Goal: Obtain resource: Obtain resource

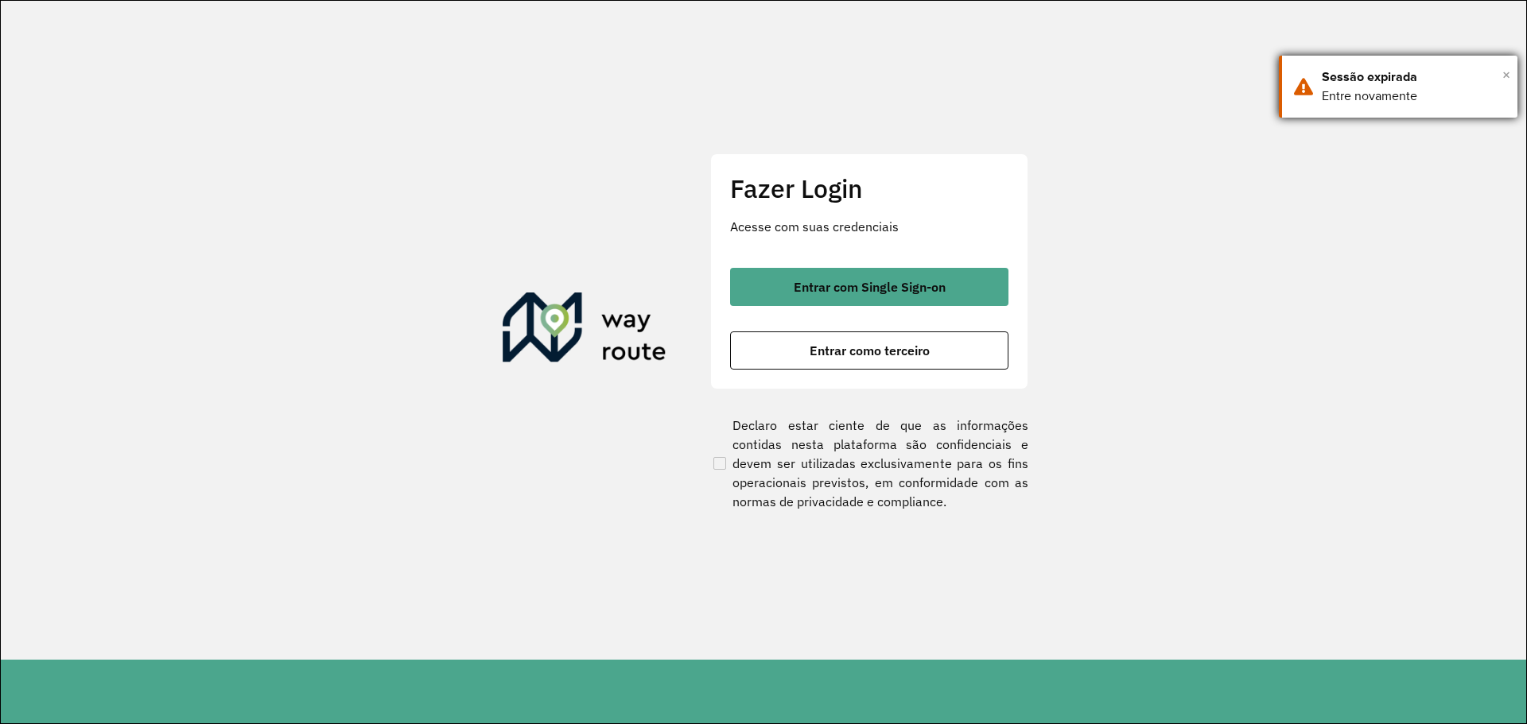
click at [1505, 76] on span "×" at bounding box center [1506, 75] width 8 height 24
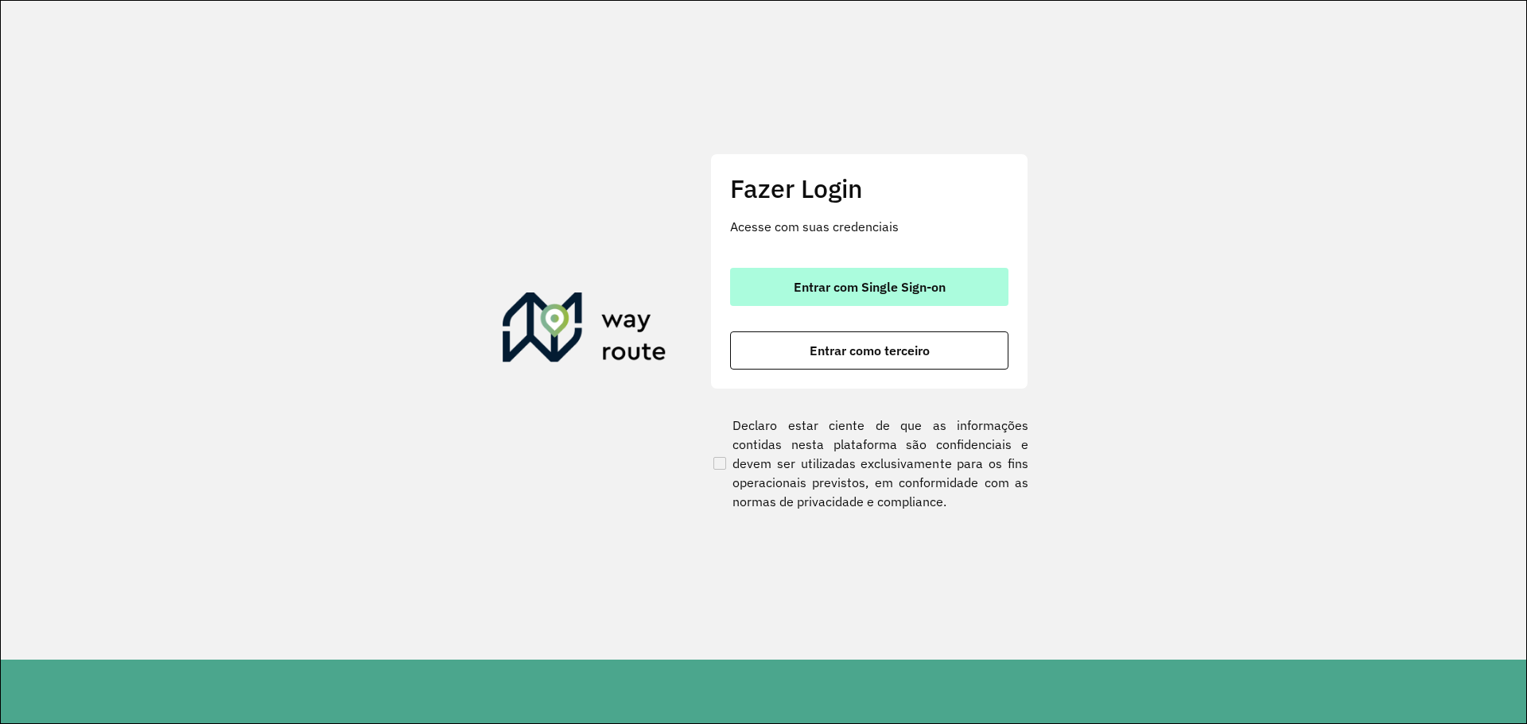
click at [811, 298] on button "Entrar com Single Sign-on" at bounding box center [869, 287] width 278 height 38
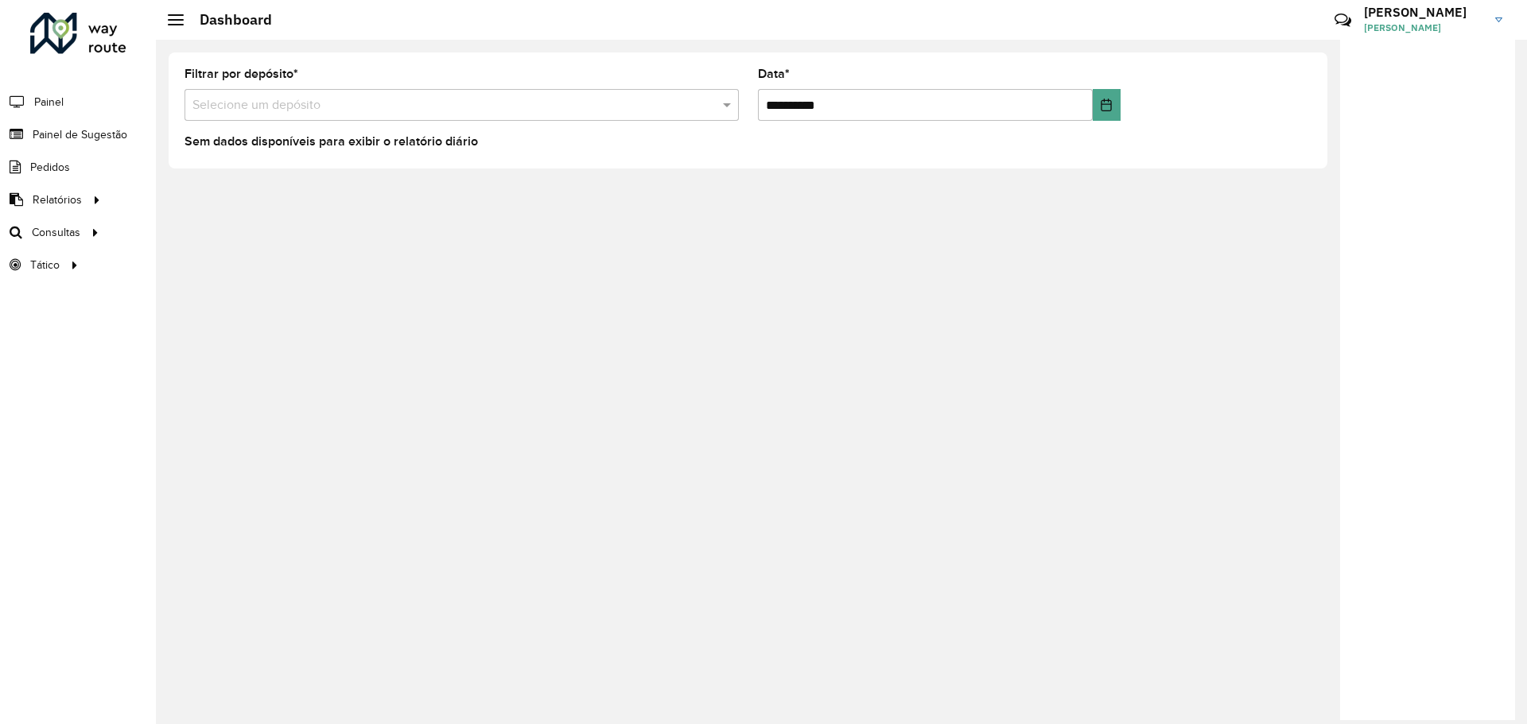
click at [1488, 14] on link "[PERSON_NAME] Teles" at bounding box center [1439, 19] width 150 height 41
click at [1179, 161] on div "**********" at bounding box center [748, 110] width 1159 height 116
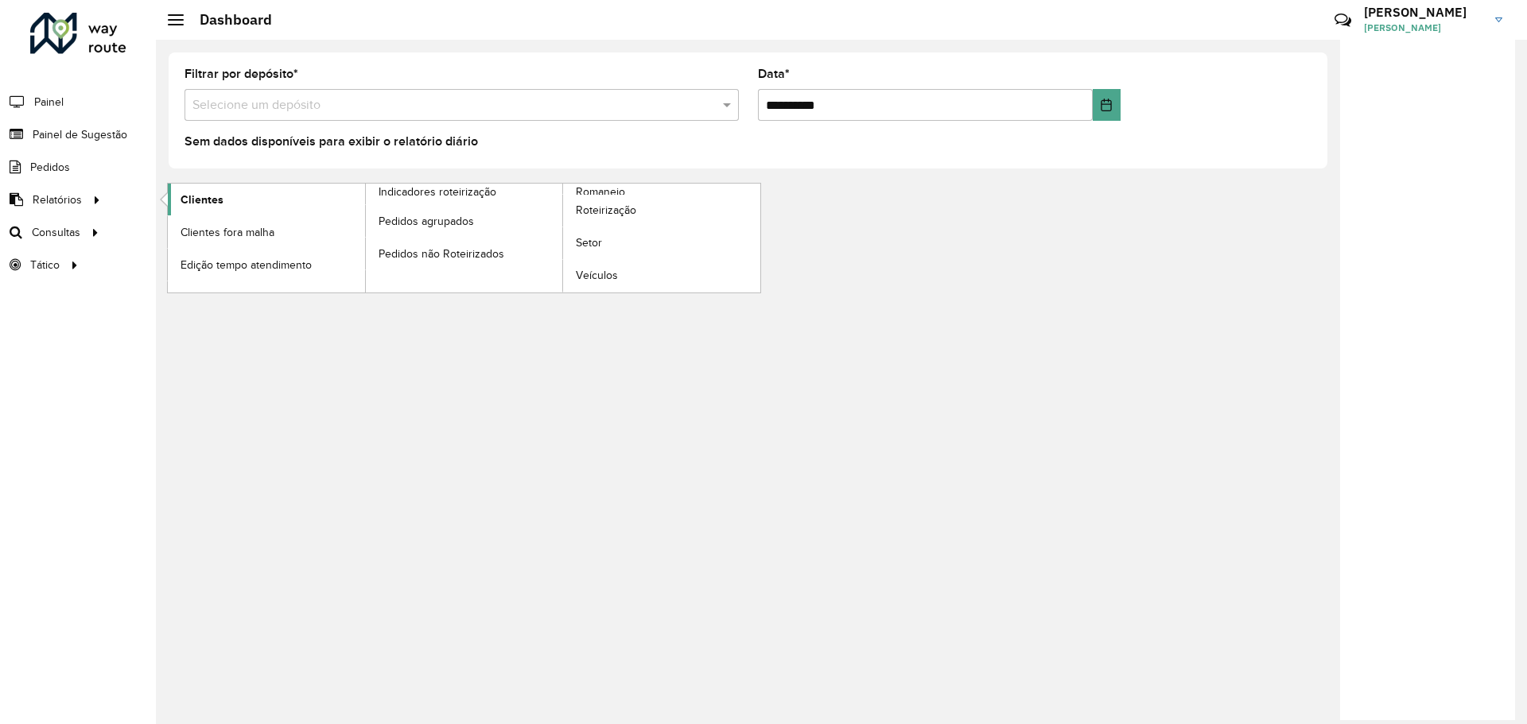
click at [204, 205] on span "Clientes" at bounding box center [202, 200] width 43 height 17
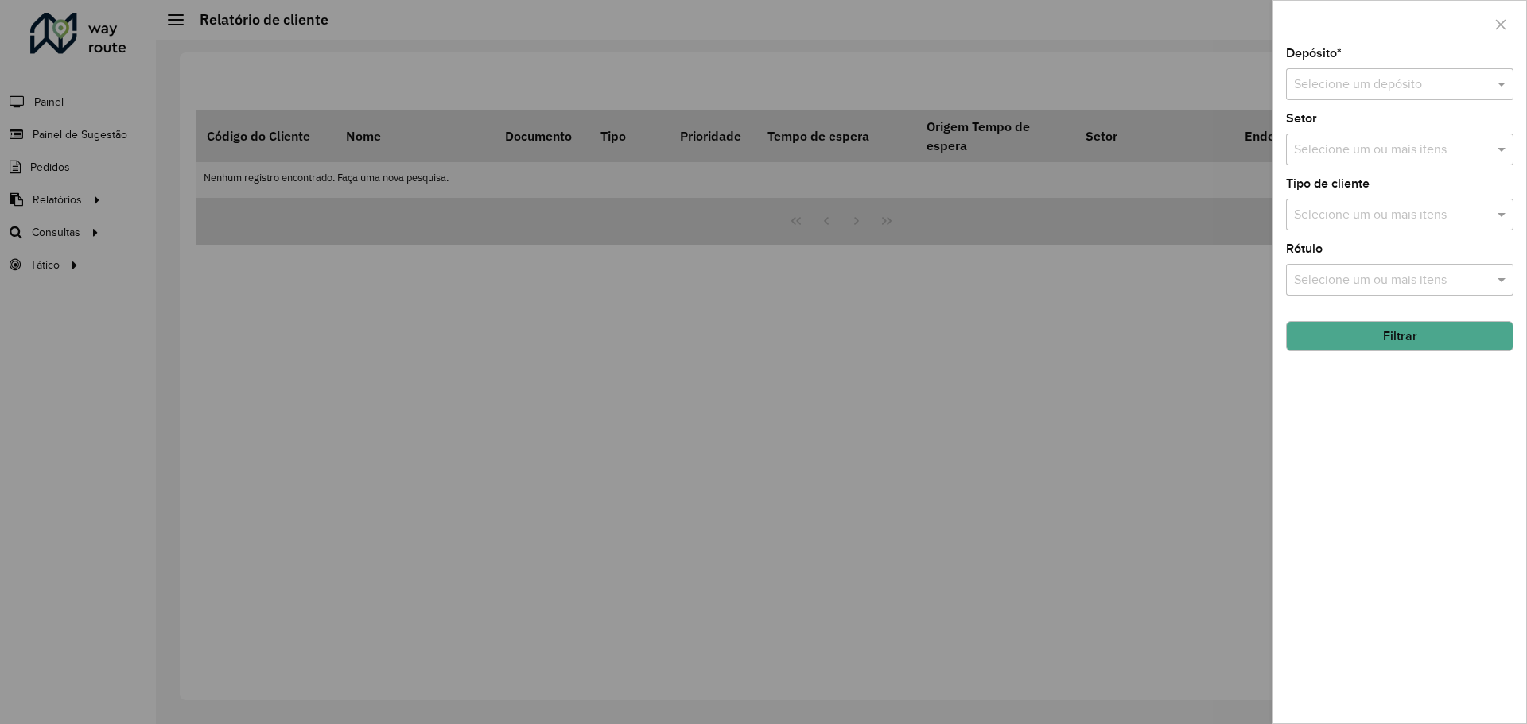
click at [1408, 79] on input "text" at bounding box center [1384, 85] width 180 height 19
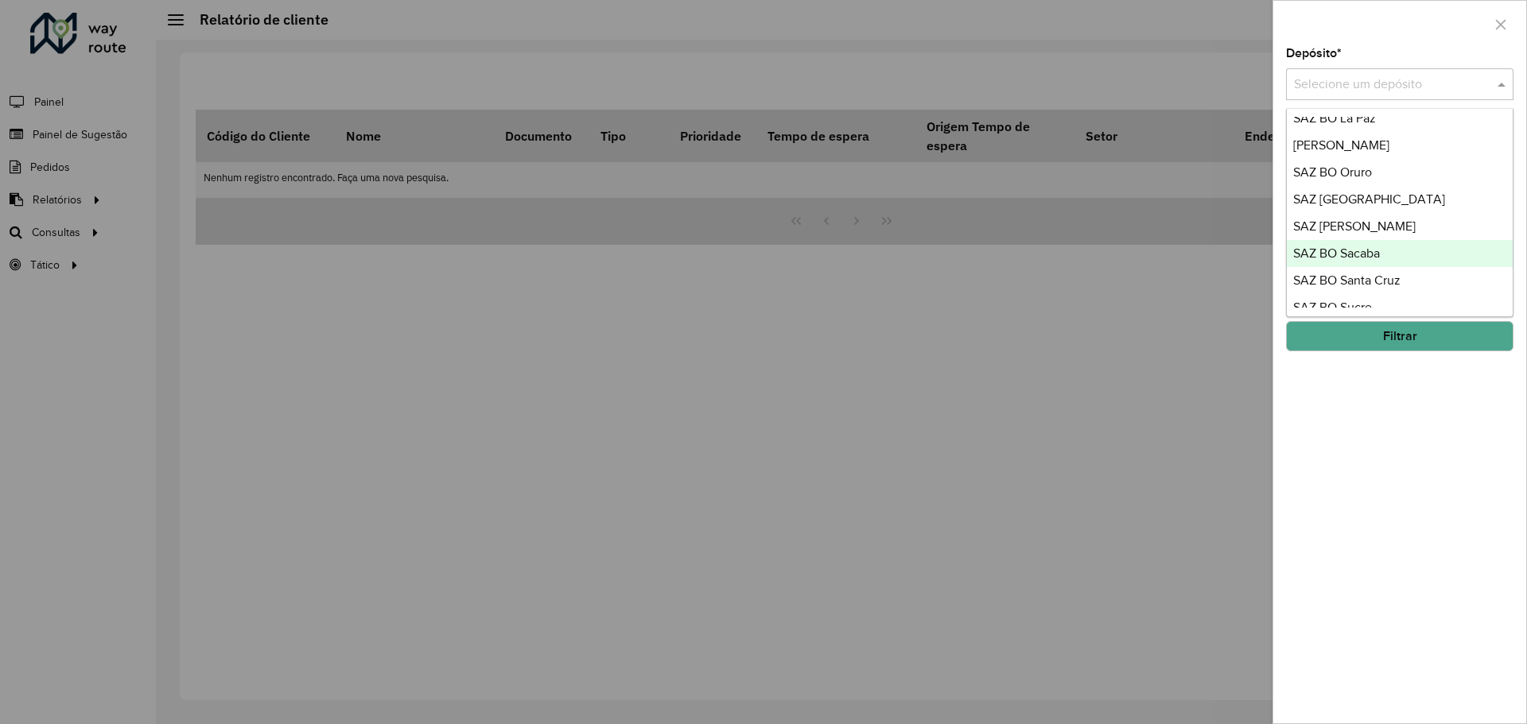
scroll to position [557, 0]
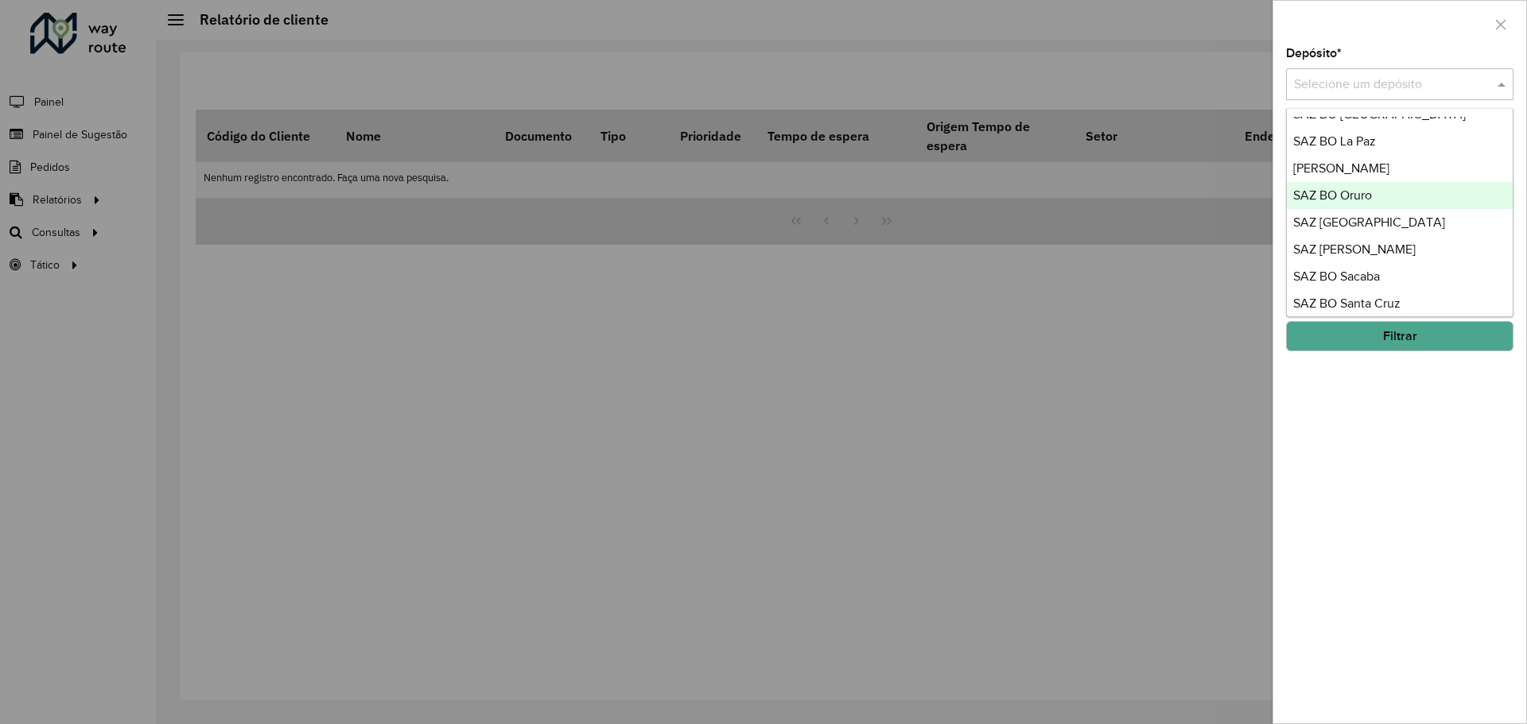
click at [870, 323] on div at bounding box center [763, 362] width 1527 height 724
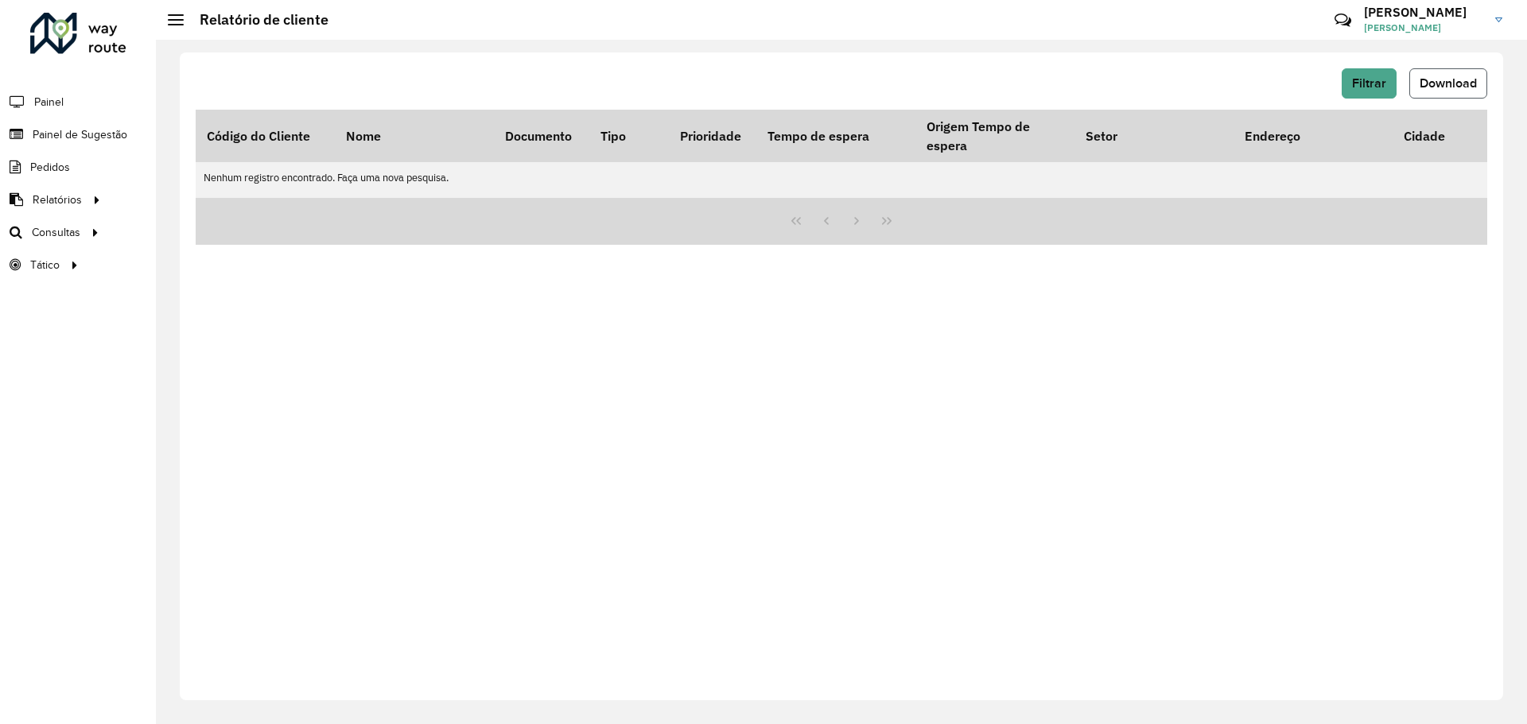
click at [1428, 94] on button "Download" at bounding box center [1448, 83] width 78 height 30
click at [1368, 85] on span "Filtrar" at bounding box center [1369, 83] width 34 height 14
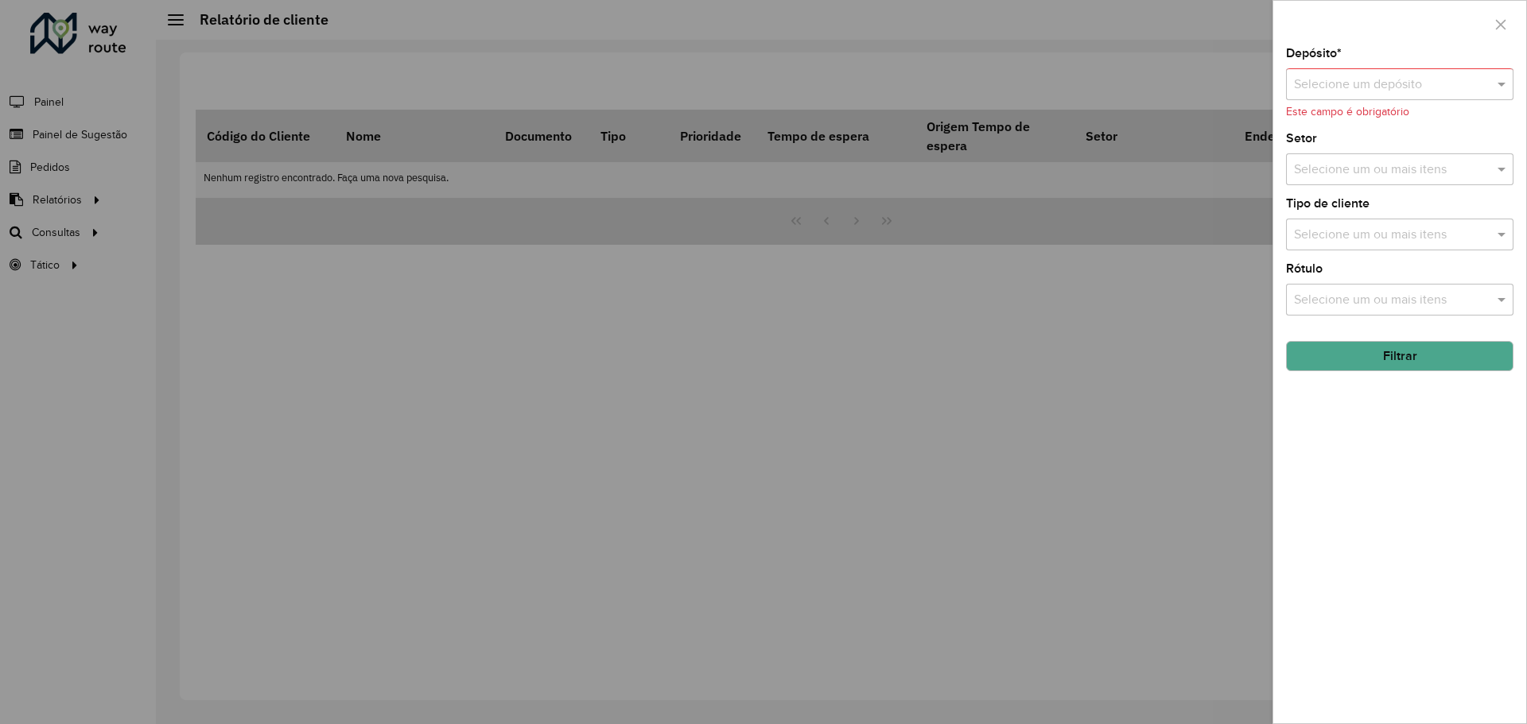
drag, startPoint x: 1345, startPoint y: 106, endPoint x: 1352, endPoint y: 87, distance: 20.4
click at [1346, 104] on div "Este campo é obrigatório" at bounding box center [1399, 111] width 227 height 17
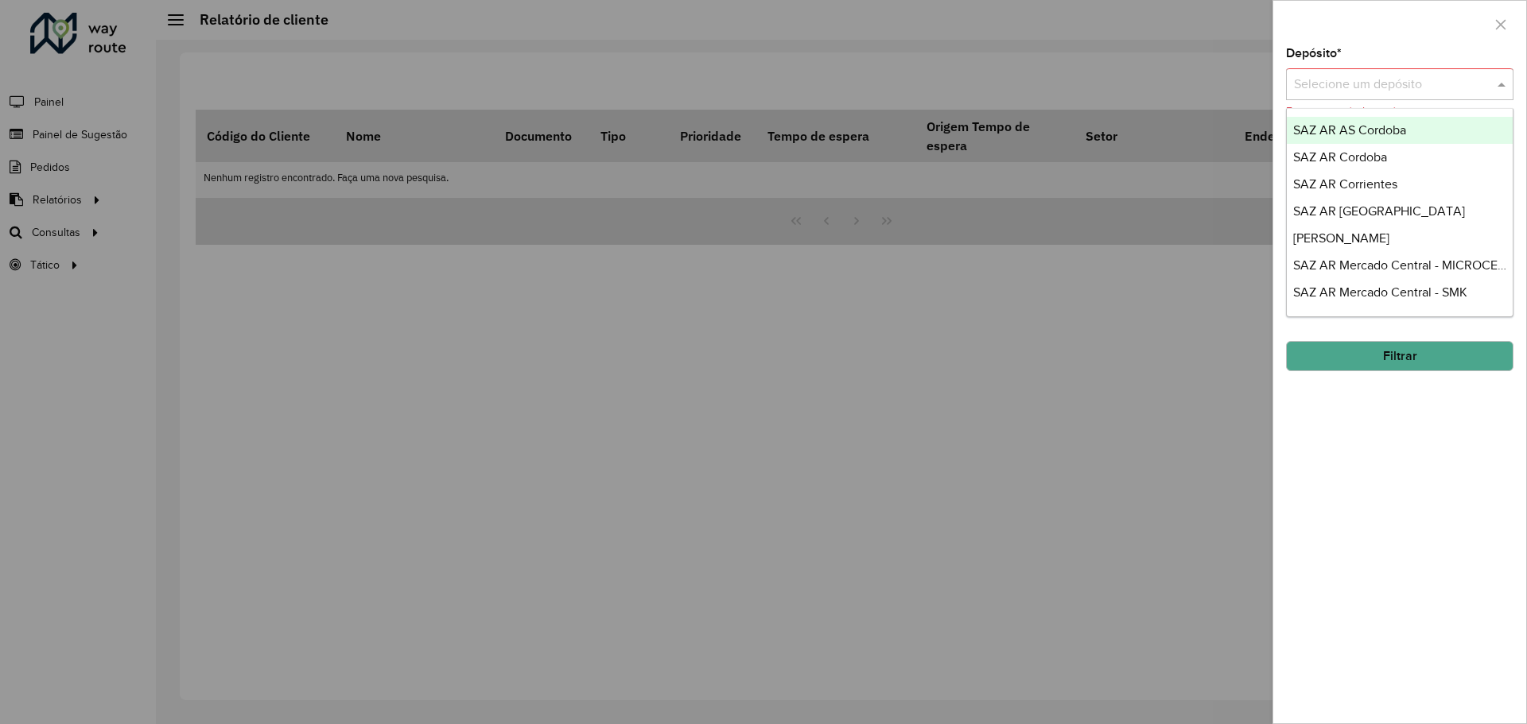
click at [1352, 87] on input "text" at bounding box center [1384, 85] width 180 height 19
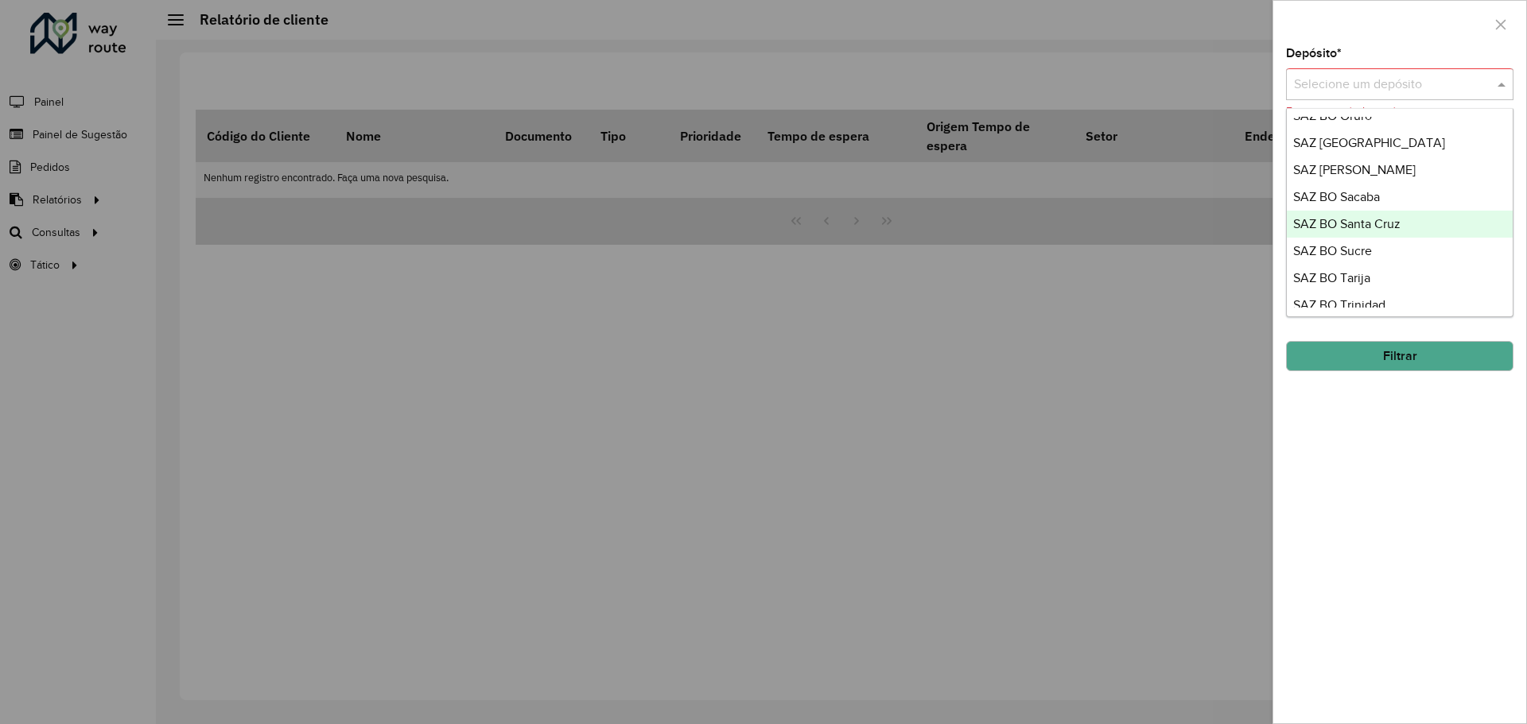
scroll to position [716, 0]
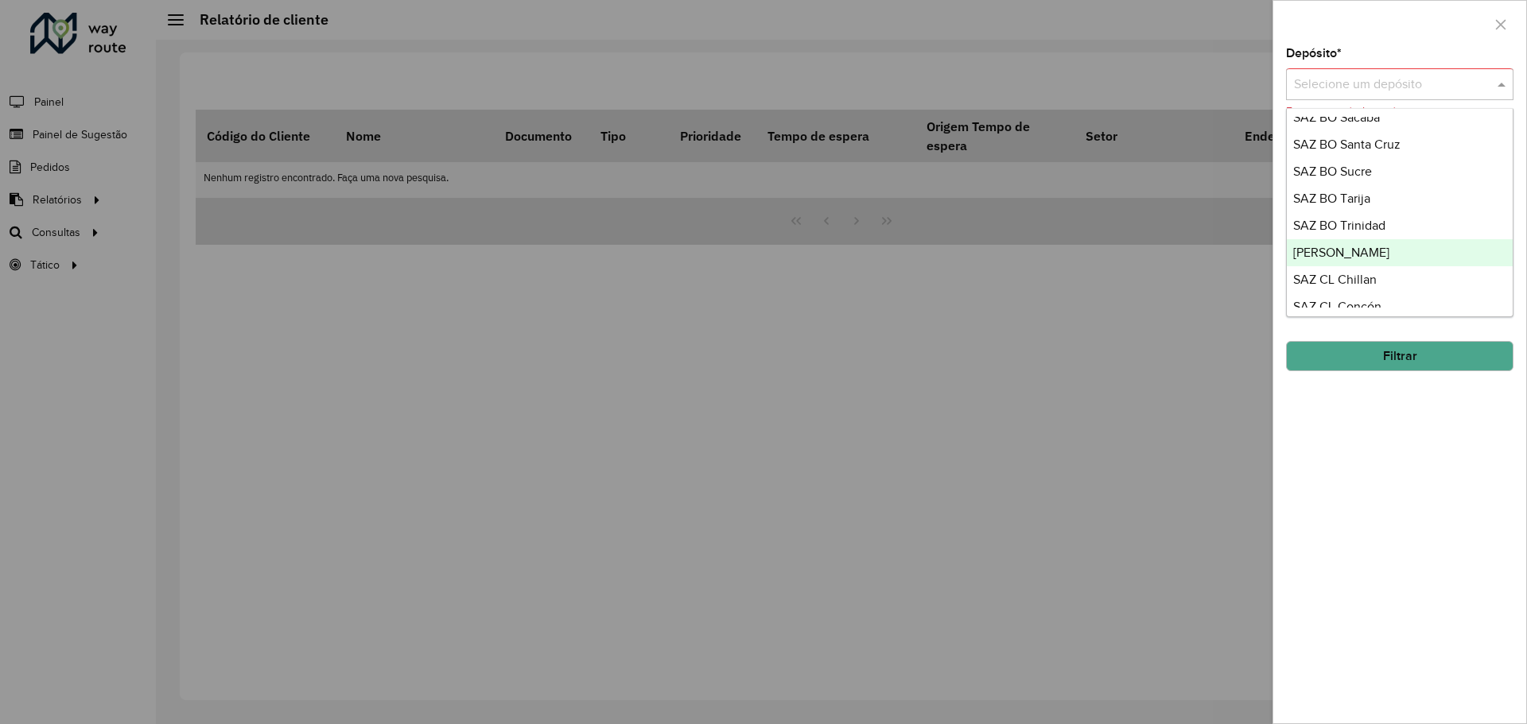
click at [1373, 258] on span "[PERSON_NAME]" at bounding box center [1341, 253] width 96 height 14
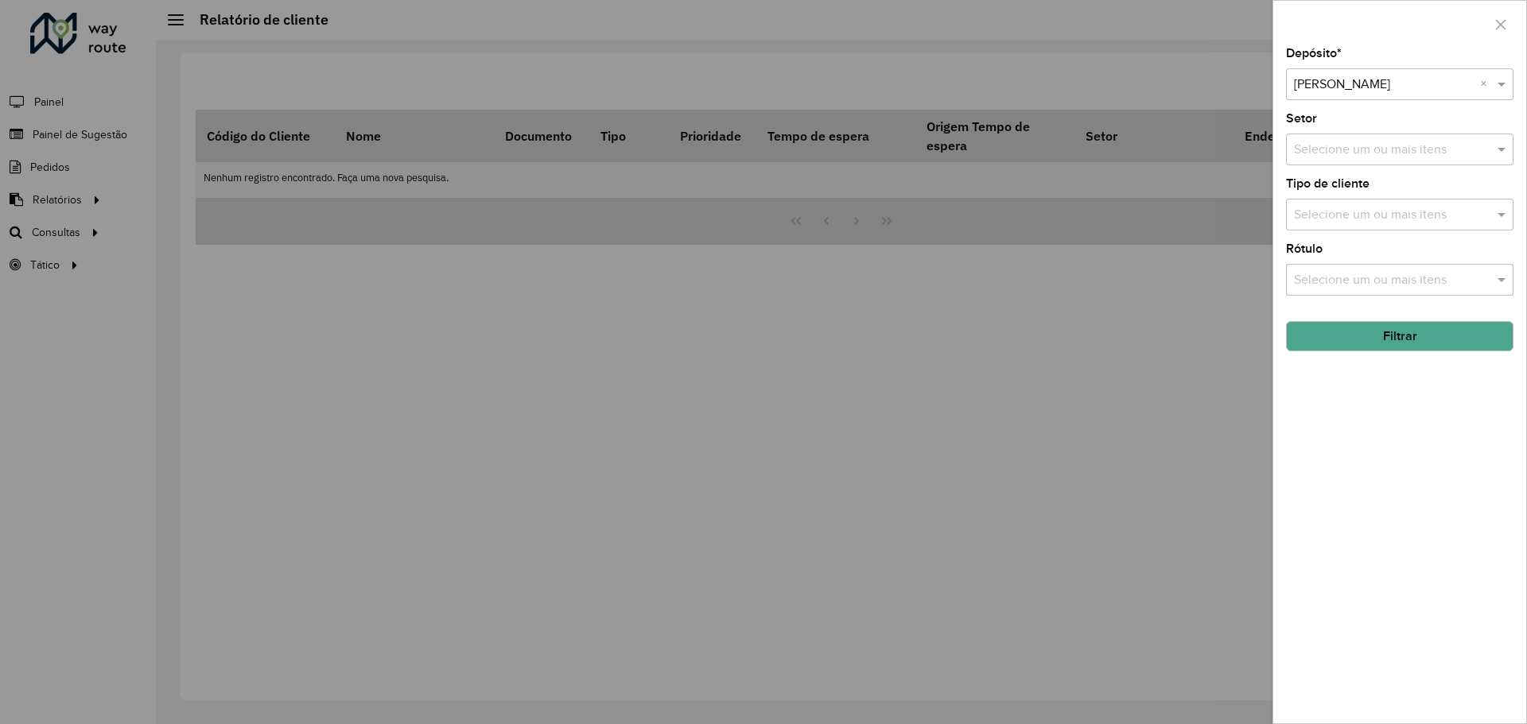
click at [1347, 344] on button "Filtrar" at bounding box center [1399, 336] width 227 height 30
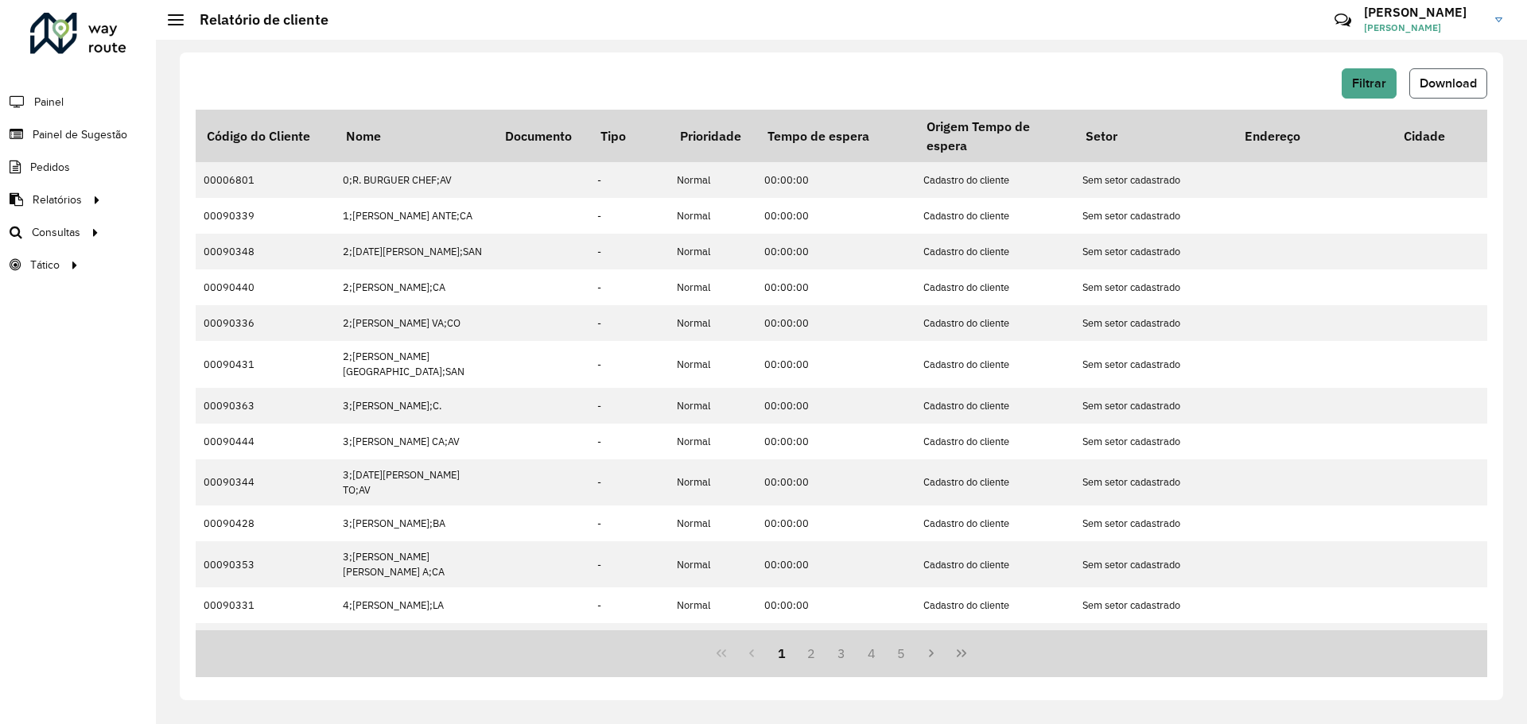
click at [1440, 84] on span "Download" at bounding box center [1448, 83] width 57 height 14
